Goal: Information Seeking & Learning: Learn about a topic

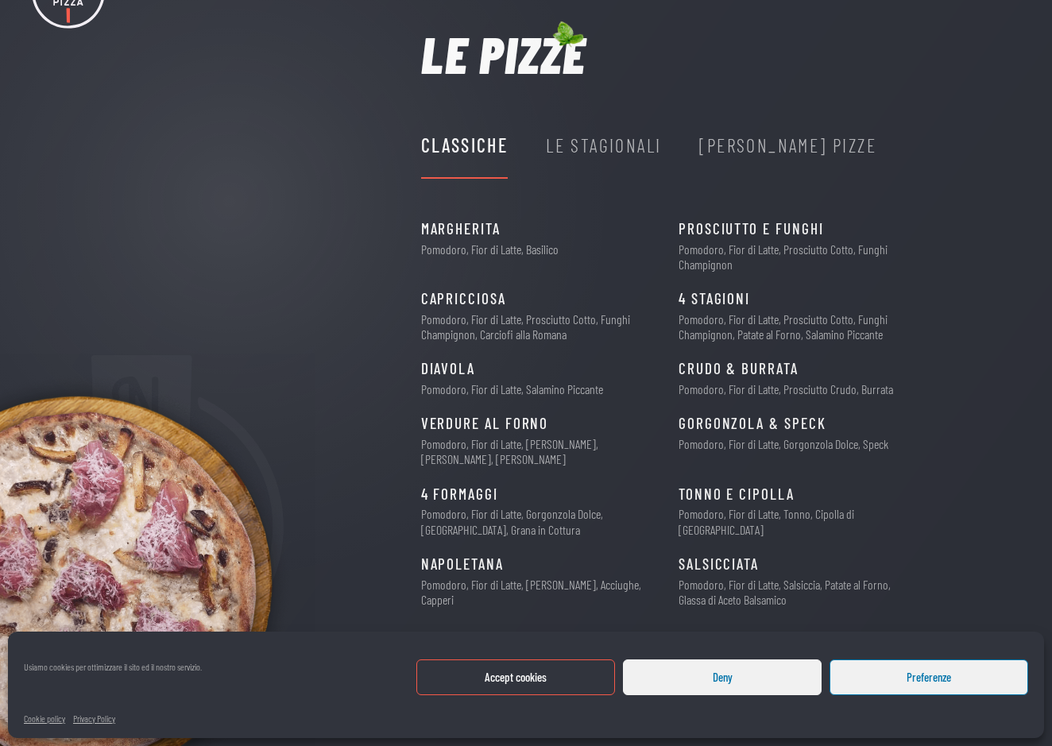
scroll to position [84, 0]
click at [612, 160] on div "Le Stagionali" at bounding box center [603, 146] width 115 height 30
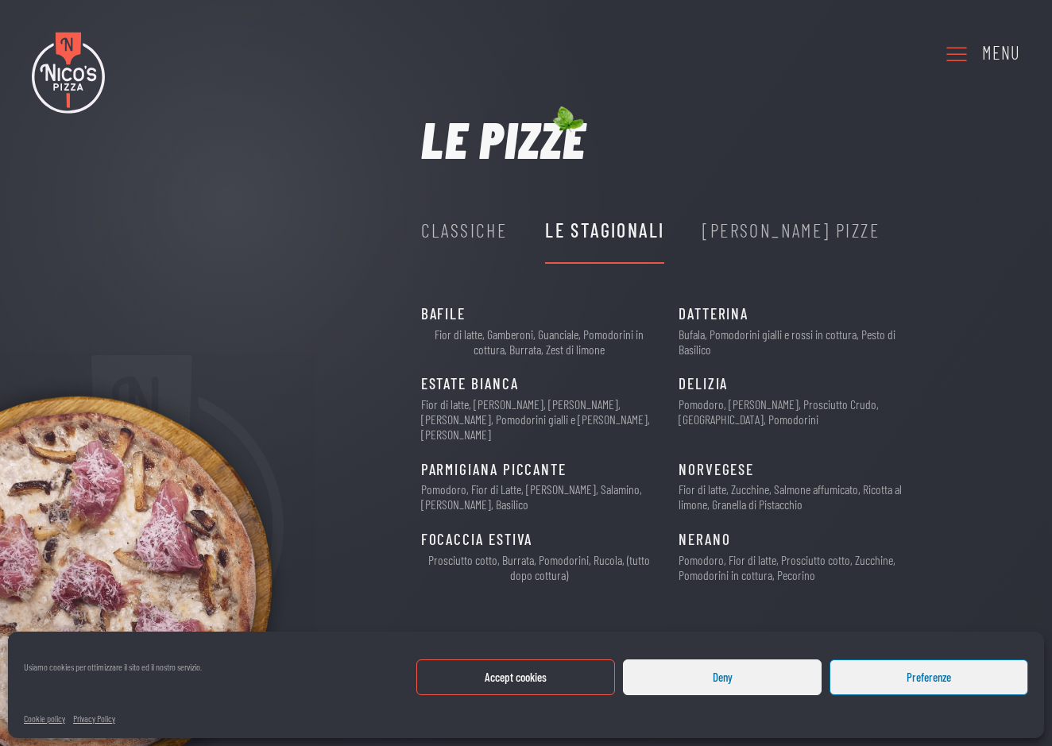
click at [458, 230] on div "Classiche" at bounding box center [464, 230] width 87 height 30
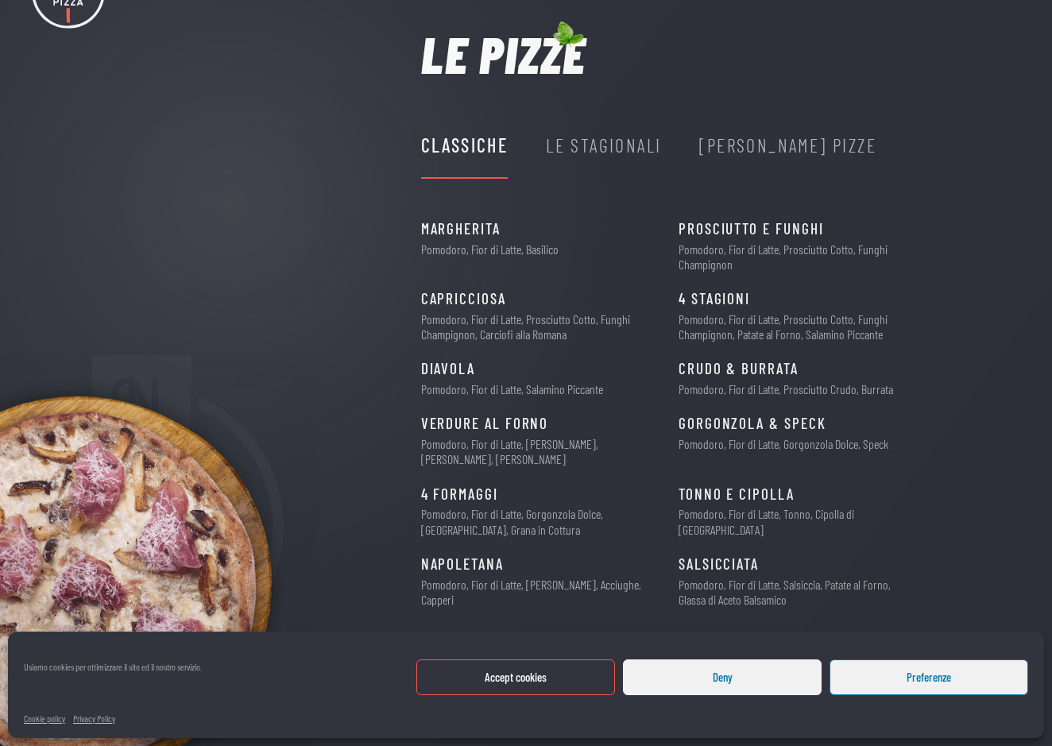
scroll to position [84, 0]
click at [614, 144] on div "Le Stagionali" at bounding box center [603, 146] width 115 height 30
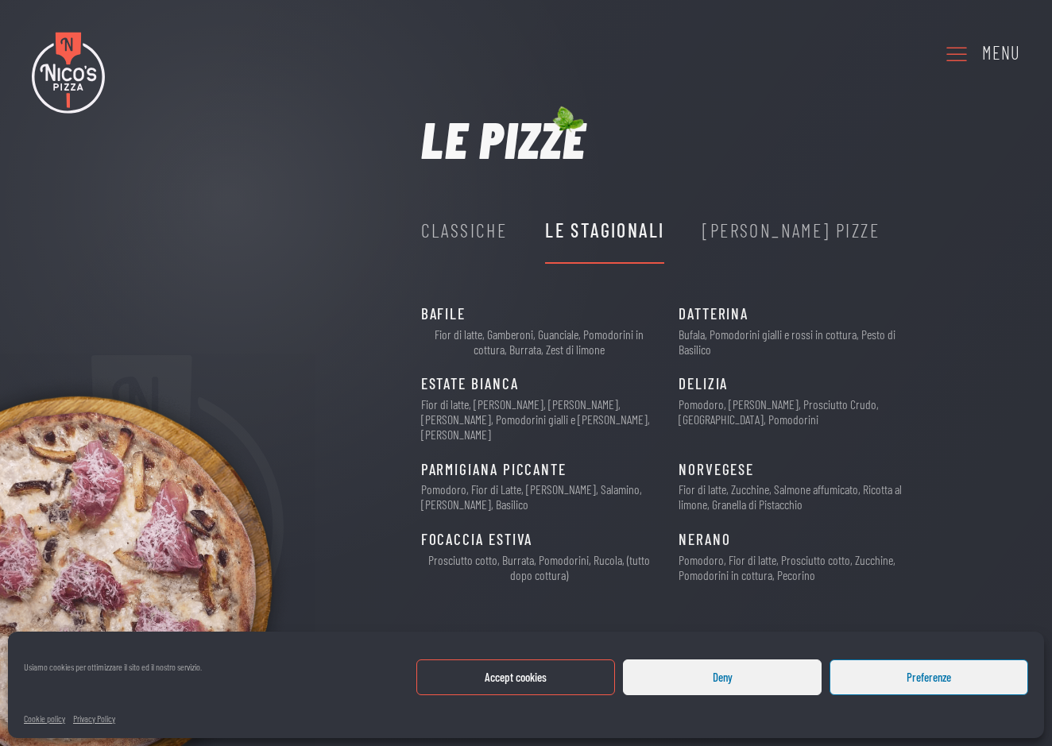
scroll to position [0, 0]
drag, startPoint x: 474, startPoint y: 330, endPoint x: 554, endPoint y: 330, distance: 80.2
click at [554, 330] on p "Fior di latte, Gamberoni, Guanciale, Pomodorini in cottura, Burrata, Zest di li…" at bounding box center [539, 341] width 237 height 30
click at [583, 342] on p "Fior di latte, Gamberoni, Guanciale, Pomodorini in cottura, Burrata, Zest di li…" at bounding box center [539, 341] width 237 height 30
drag, startPoint x: 483, startPoint y: 401, endPoint x: 514, endPoint y: 402, distance: 31.0
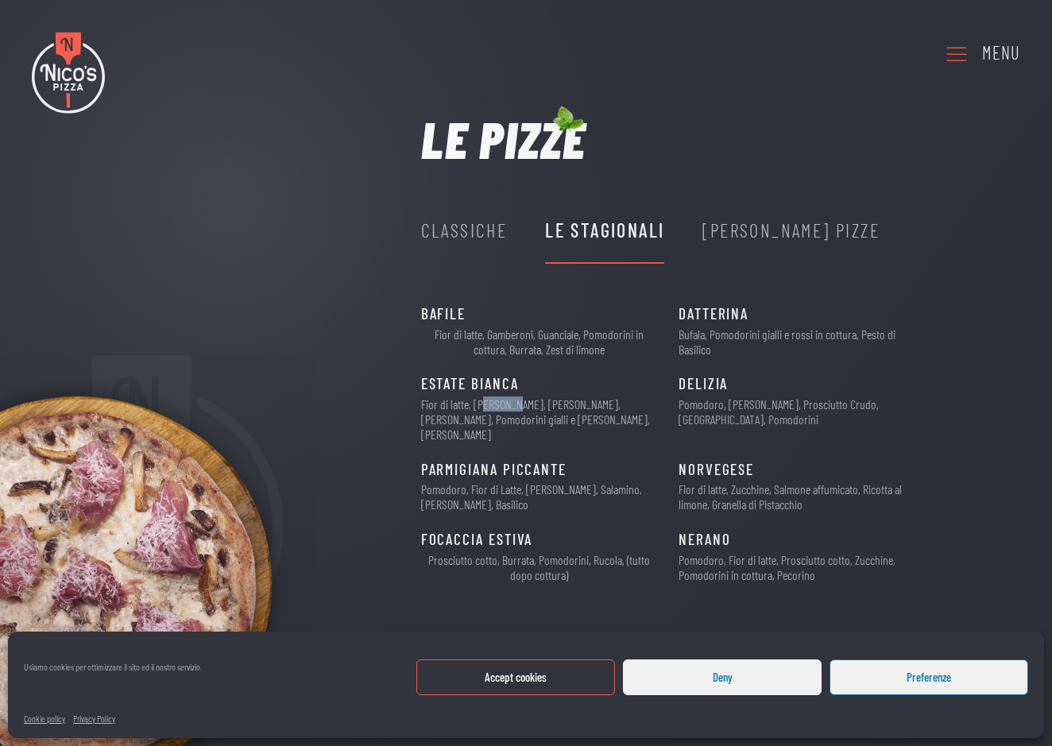
click at [515, 402] on p "Fior di latte, [PERSON_NAME], [PERSON_NAME], [PERSON_NAME], Pomodorini gialli e…" at bounding box center [539, 419] width 237 height 46
click at [539, 405] on p "Fior di latte, [PERSON_NAME], [PERSON_NAME], [PERSON_NAME], Pomodorini gialli e…" at bounding box center [539, 419] width 237 height 46
drag, startPoint x: 445, startPoint y: 477, endPoint x: 494, endPoint y: 477, distance: 49.3
click at [493, 481] on p "Pomodoro, Fior di Latte, [PERSON_NAME], Salamino, [PERSON_NAME], Basilico" at bounding box center [539, 496] width 237 height 30
click at [547, 481] on p "Pomodoro, Fior di Latte, [PERSON_NAME], Salamino, [PERSON_NAME], Basilico" at bounding box center [539, 496] width 237 height 30
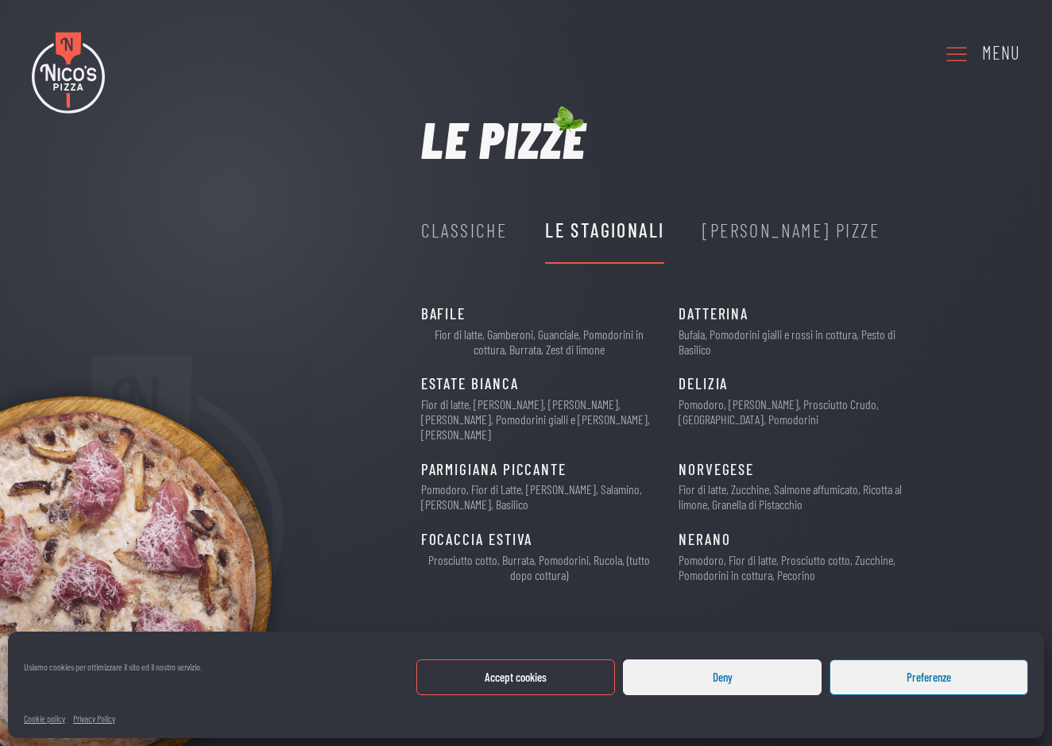
click at [676, 675] on button "Deny" at bounding box center [722, 677] width 199 height 36
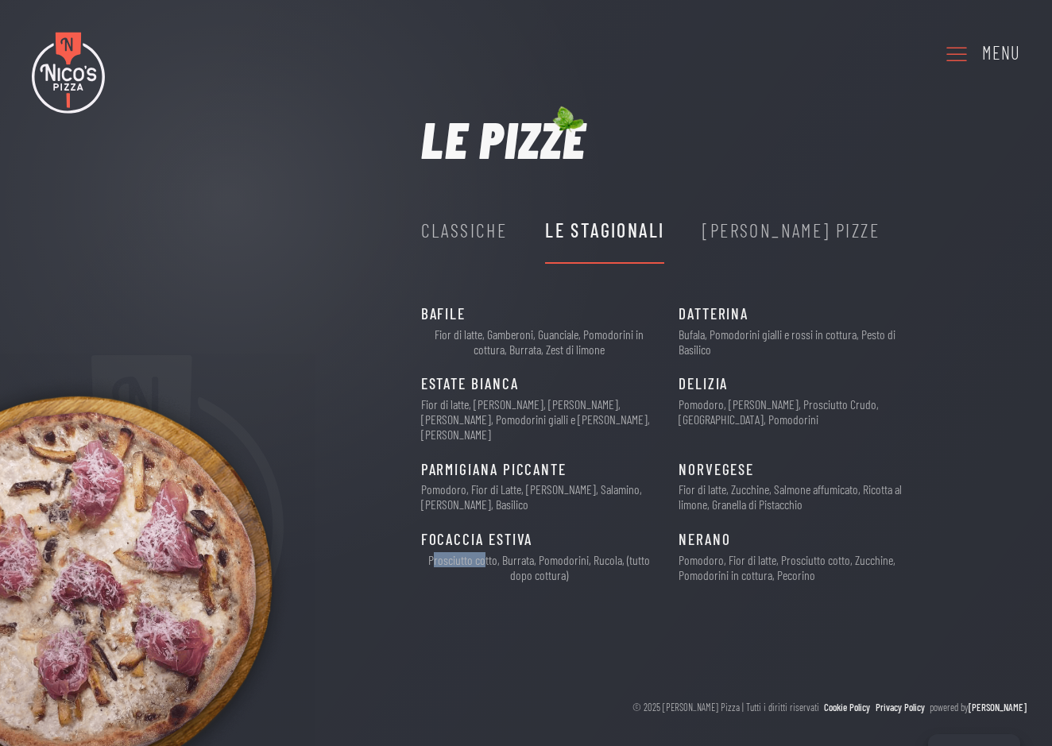
drag, startPoint x: 436, startPoint y: 537, endPoint x: 544, endPoint y: 537, distance: 108.0
click at [487, 552] on p "Prosciutto cotto, Burrata, Pomodorini, Rucola, (tutto dopo cottura)" at bounding box center [539, 567] width 237 height 30
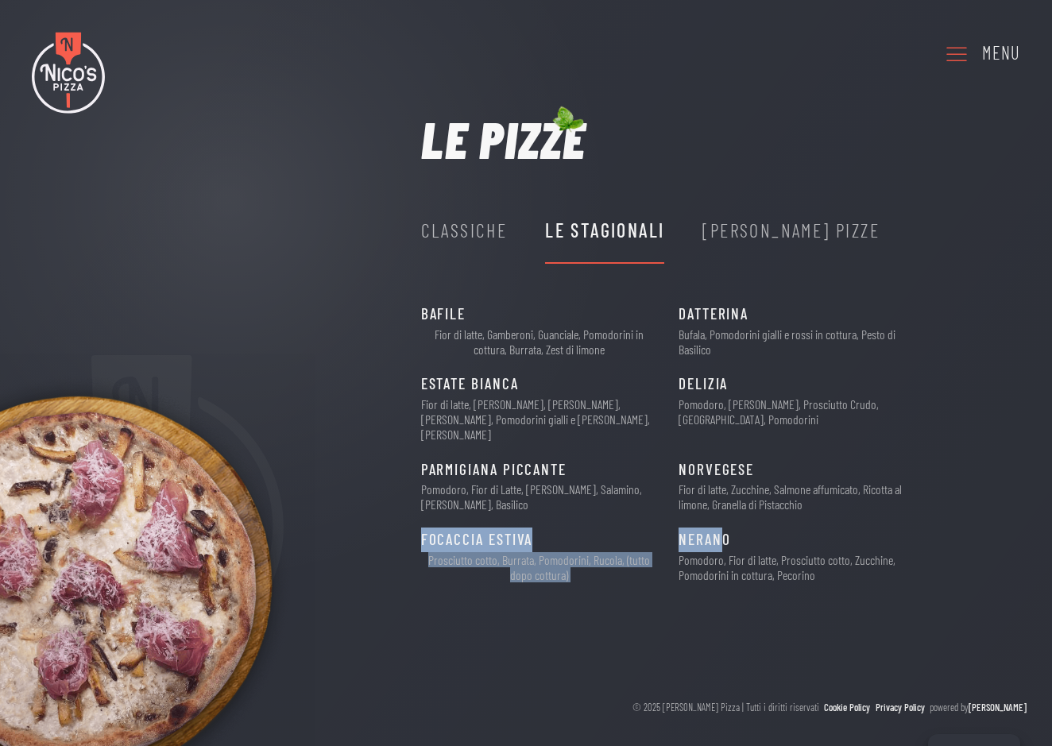
drag, startPoint x: 666, startPoint y: 528, endPoint x: 718, endPoint y: 528, distance: 52.4
click at [718, 528] on div "BAFILE 13€ Fior di latte, Gamberoni, Guanciale, Pomodorini in cottura, Burrata,…" at bounding box center [684, 450] width 526 height 296
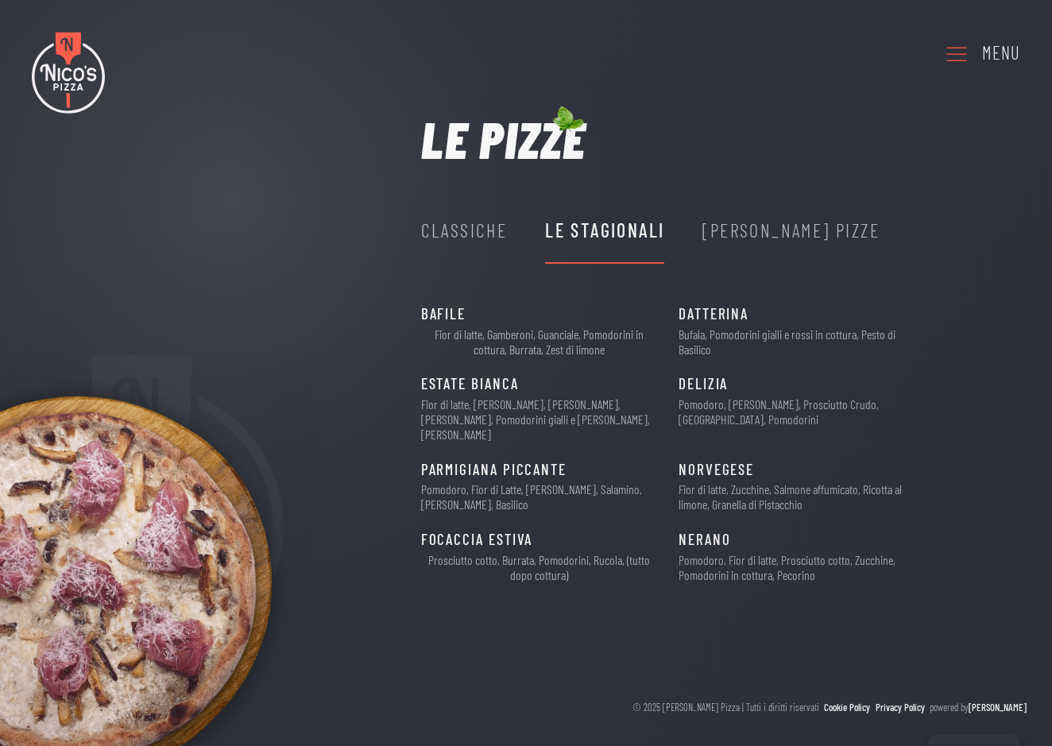
click at [718, 552] on p "Pomodoro, Fior di latte, Prosciutto cotto, Zucchine, Pomodorini in cottura, Pec…" at bounding box center [796, 567] width 237 height 30
drag, startPoint x: 685, startPoint y: 315, endPoint x: 832, endPoint y: 320, distance: 147.0
click at [832, 320] on div "DATTERINA 12€" at bounding box center [796, 314] width 237 height 25
click at [705, 391] on span "DELIZIA" at bounding box center [702, 384] width 49 height 25
drag, startPoint x: 670, startPoint y: 455, endPoint x: 817, endPoint y: 481, distance: 148.5
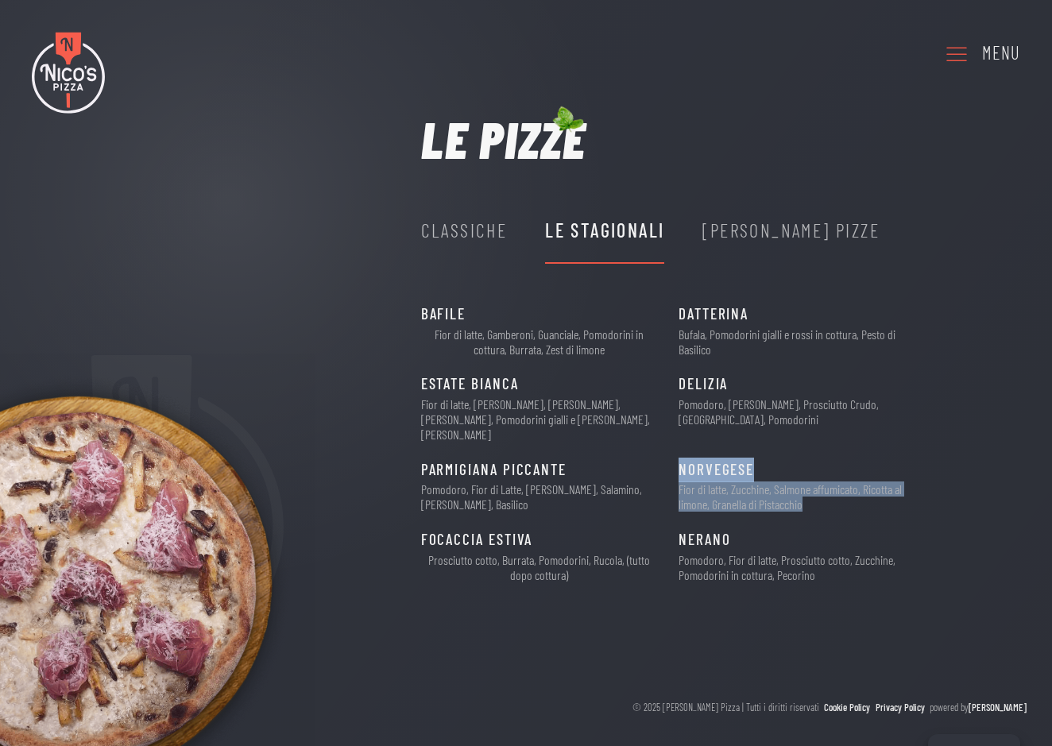
click at [817, 481] on div "BAFILE 13€ Fior di latte, Gamberoni, Guanciale, Pomodorini in cottura, Burrata,…" at bounding box center [684, 450] width 526 height 296
click at [771, 482] on p "Fior di latte, Zucchine, Salmone affumicato, Ricotta al limone, Granella di Pis…" at bounding box center [796, 496] width 237 height 30
